Goal: Navigation & Orientation: Find specific page/section

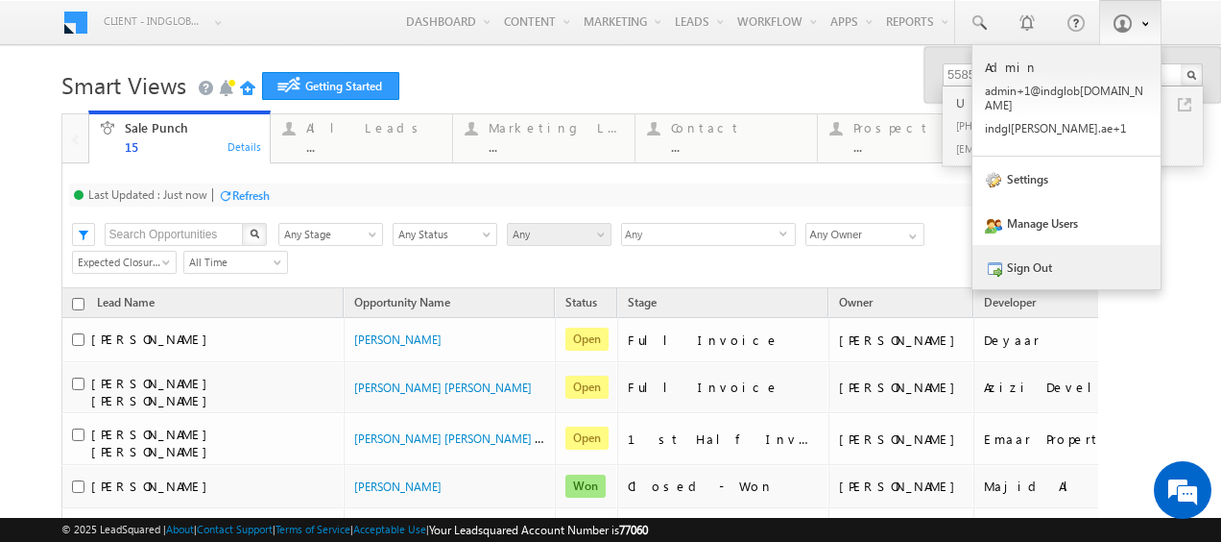
click at [1031, 250] on link "Sign Out" at bounding box center [1067, 267] width 188 height 44
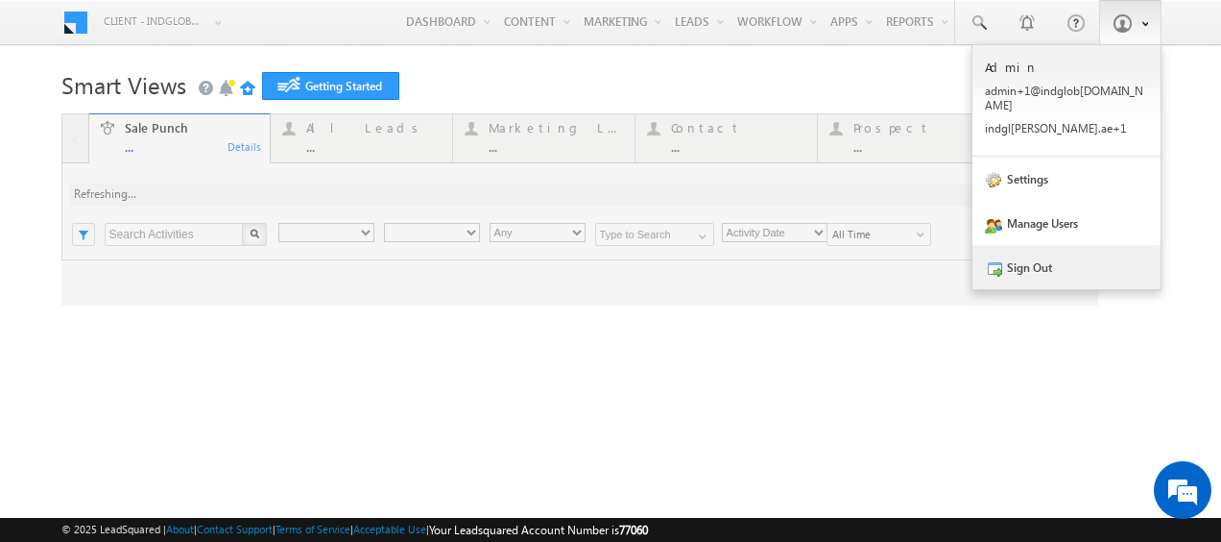
type input "Any Owner"
click at [985, 260] on span at bounding box center [993, 268] width 17 height 17
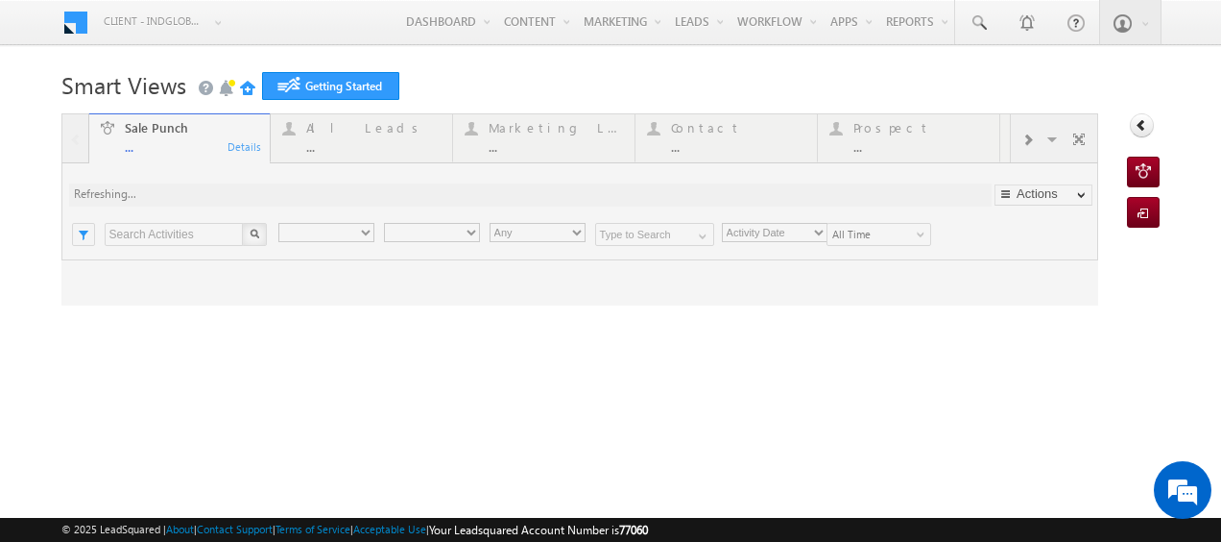
type input "Any Owner"
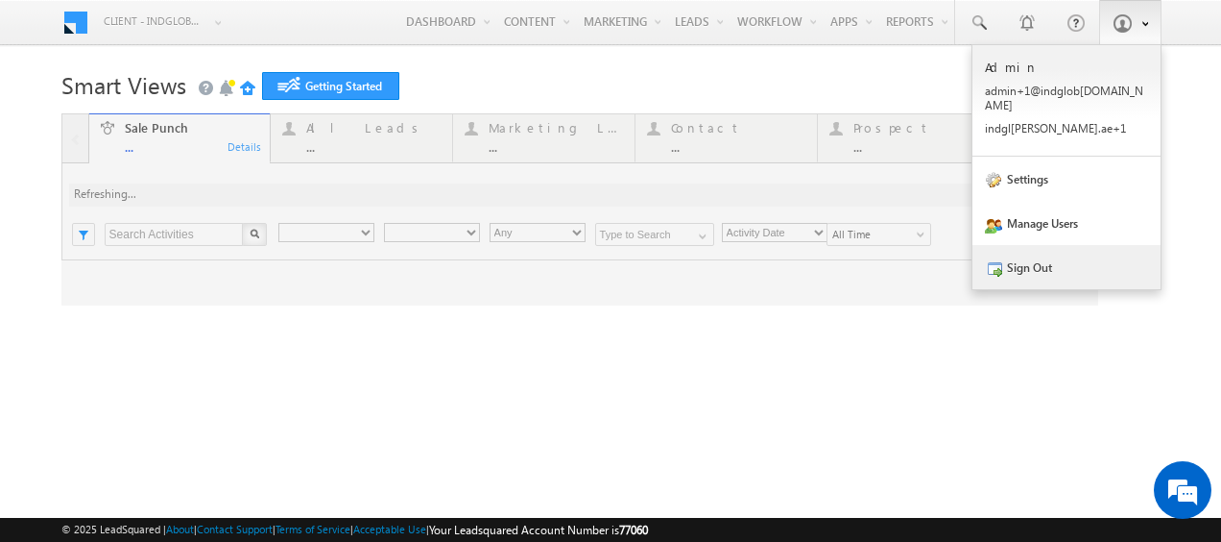
click at [995, 246] on link "Sign Out" at bounding box center [1067, 267] width 188 height 44
type input "Any Owner"
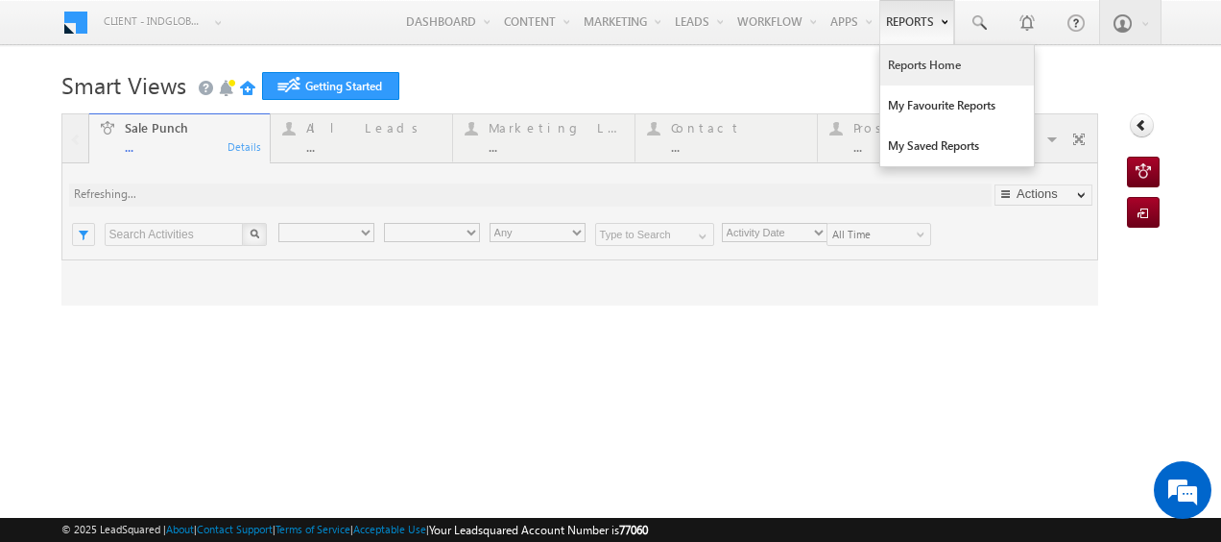
type input "Any Owner"
click at [891, 79] on link "Reports Home" at bounding box center [958, 65] width 154 height 40
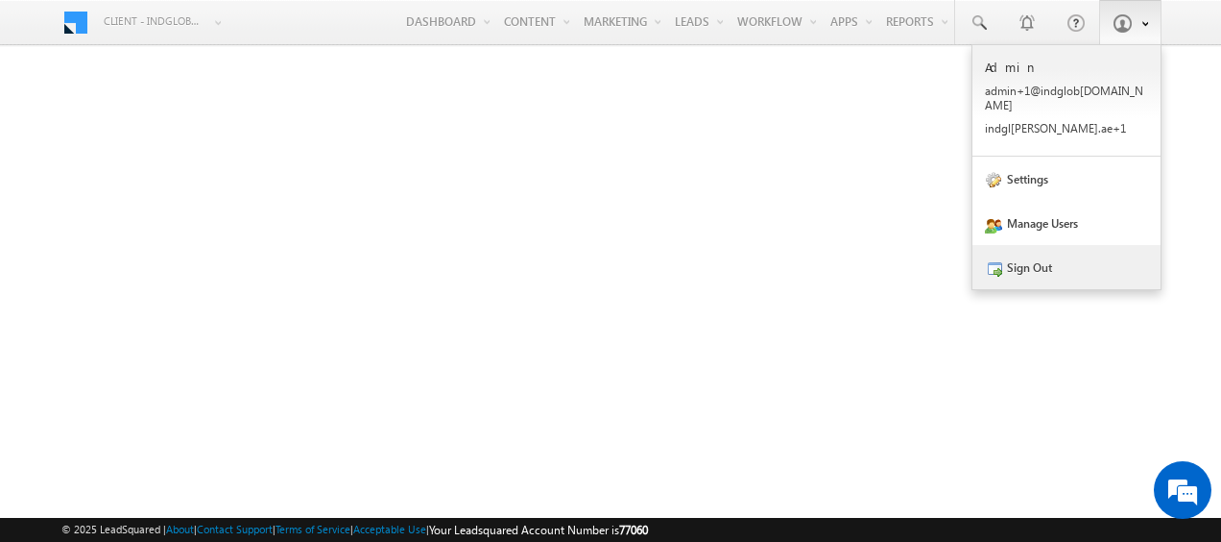
click at [1012, 254] on link "Sign Out" at bounding box center [1067, 267] width 188 height 44
